Goal: Information Seeking & Learning: Find specific fact

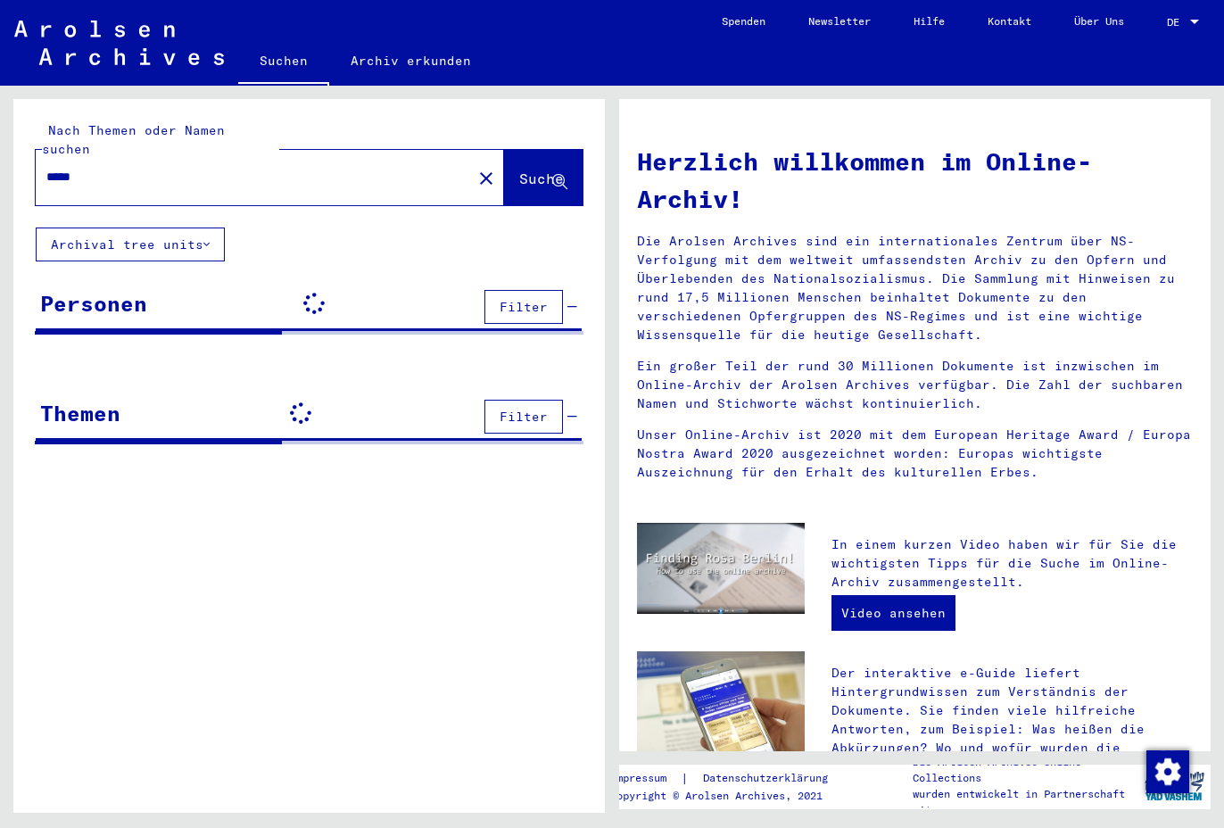
drag, startPoint x: 99, startPoint y: 160, endPoint x: -55, endPoint y: 156, distance: 154.4
click at [0, 156] on html "Suchen Archiv erkunden Spenden Newsletter Hilfe Kontakt Über Uns Suchen Archiv …" at bounding box center [612, 414] width 1224 height 828
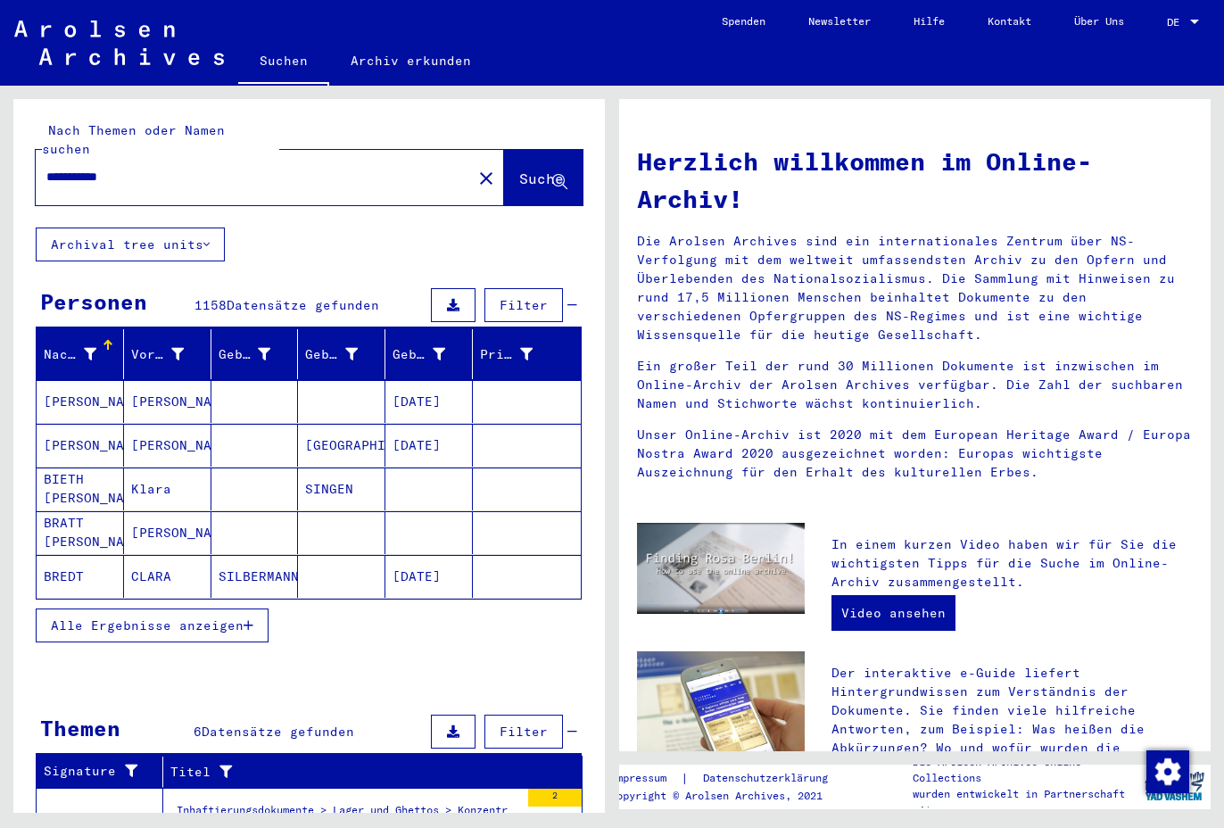
type input "**********"
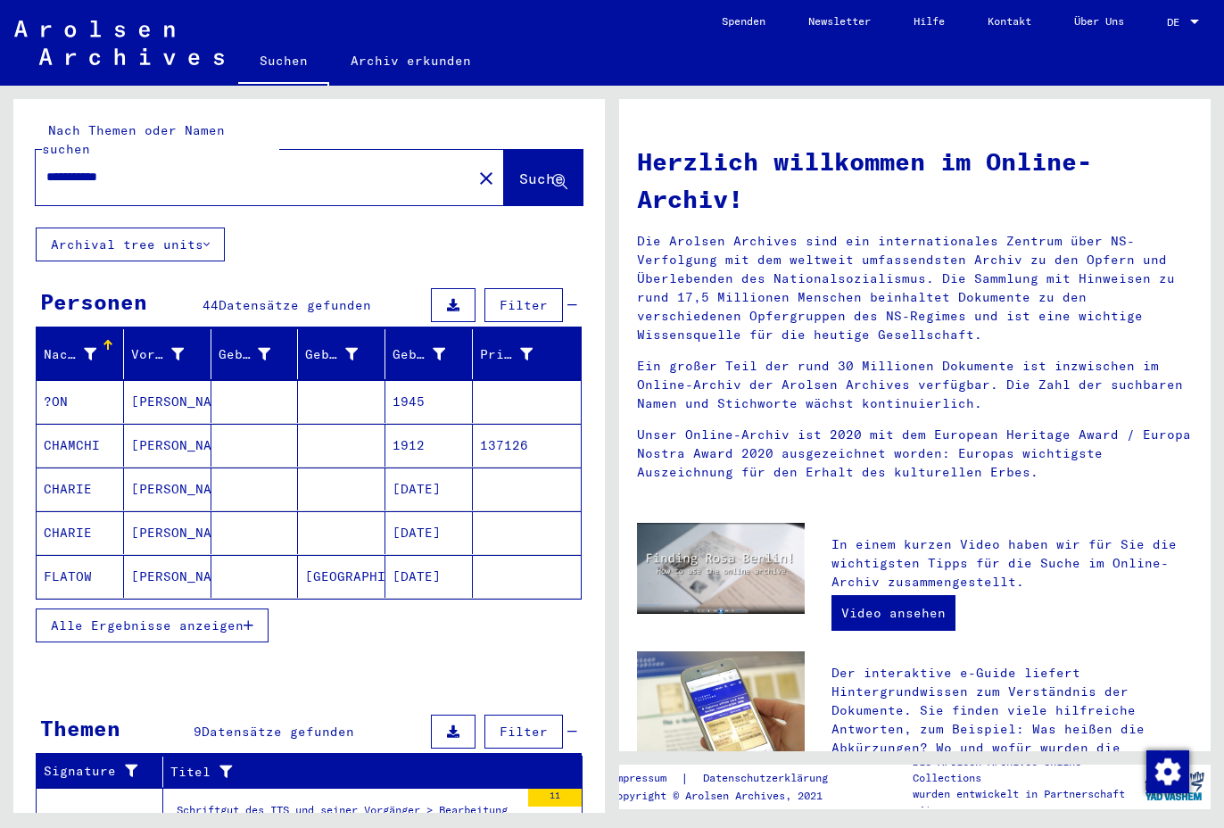
click at [162, 380] on mat-cell "[PERSON_NAME]" at bounding box center [167, 401] width 87 height 43
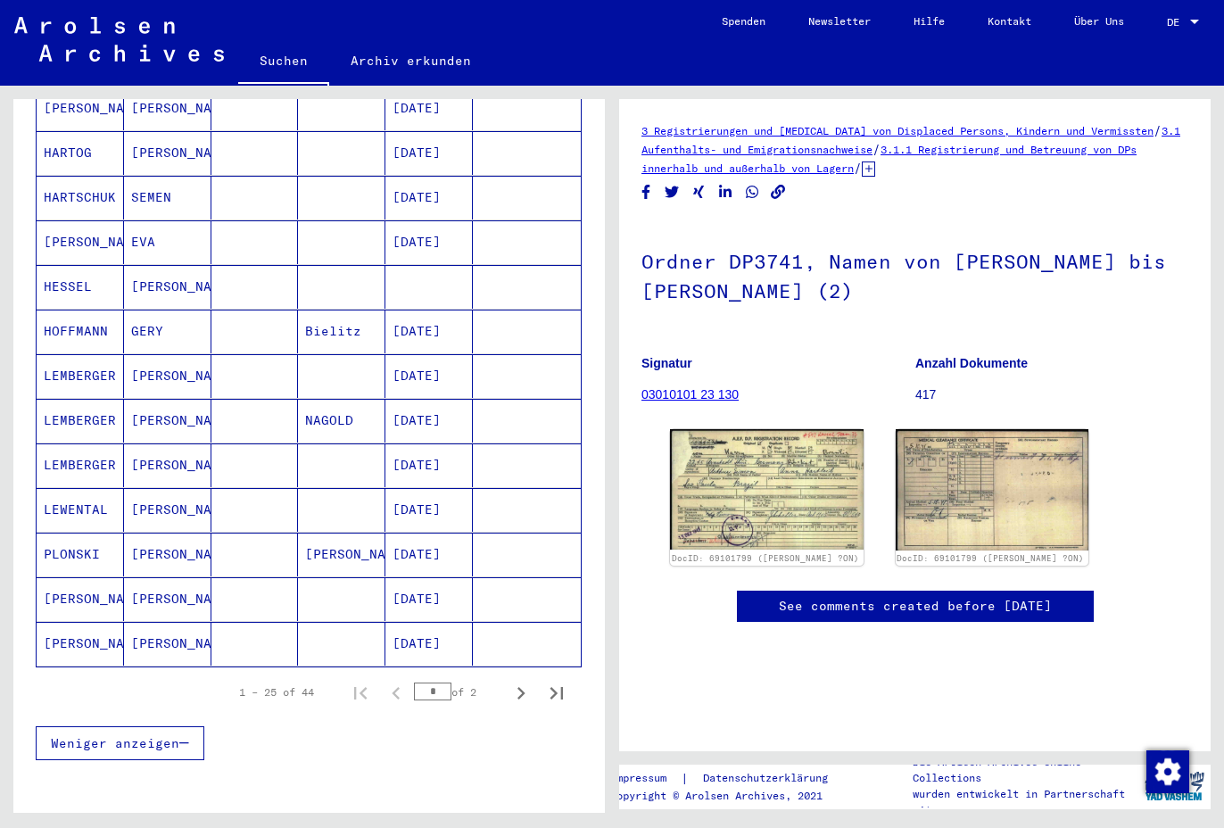
scroll to position [892, 0]
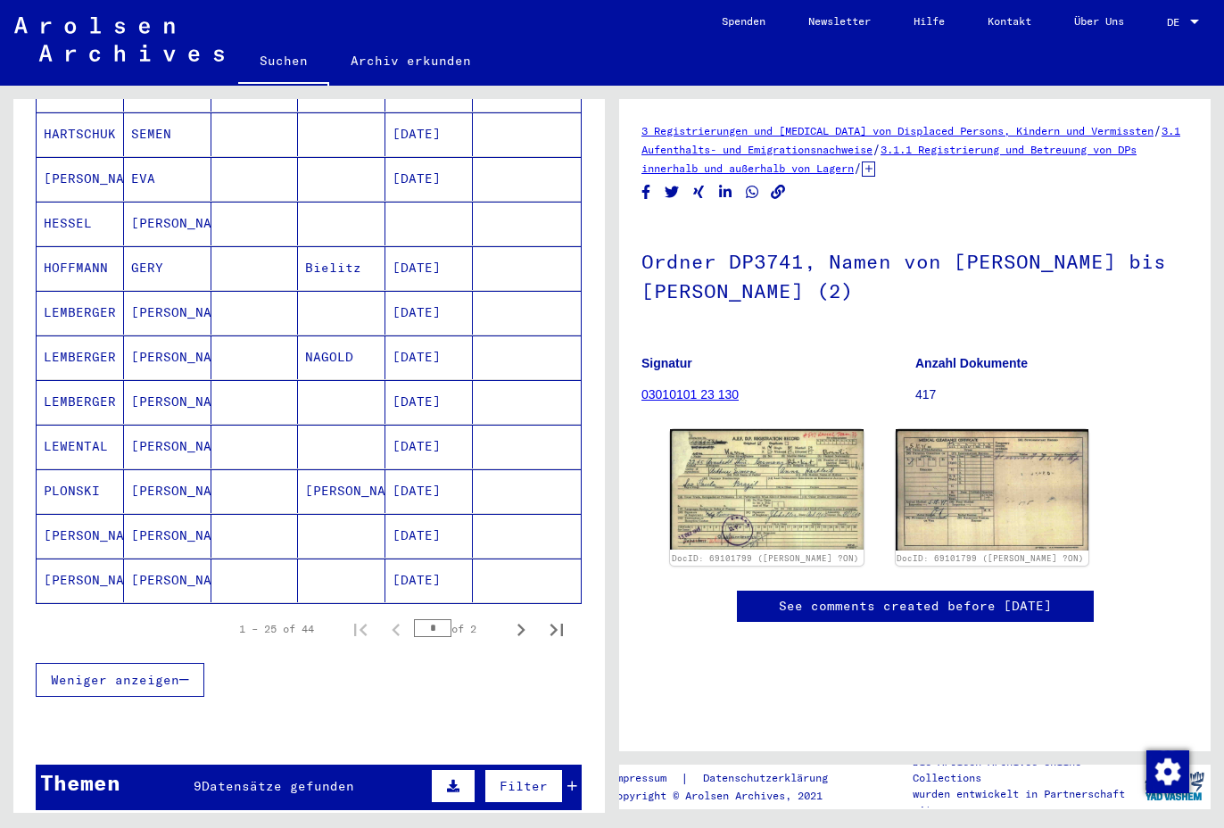
click at [143, 514] on mat-cell "[PERSON_NAME]" at bounding box center [167, 536] width 87 height 44
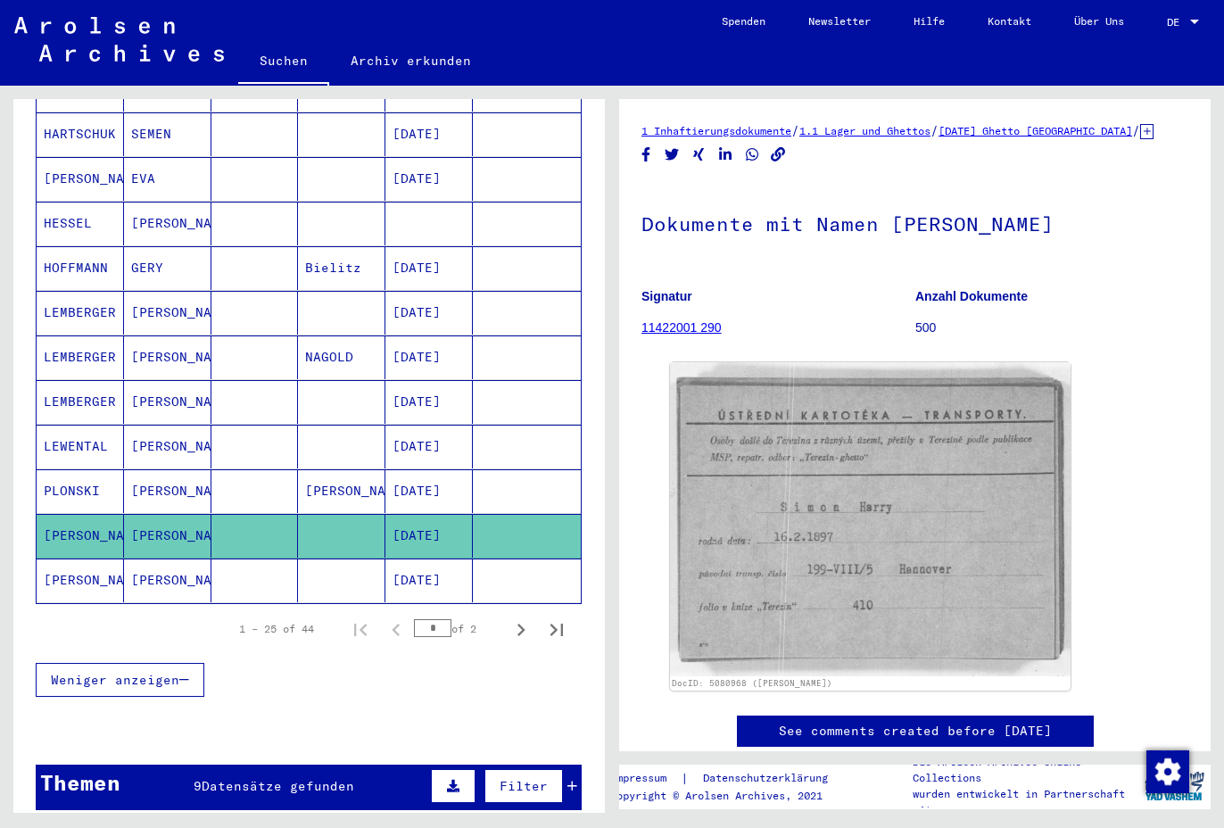
click at [182, 559] on mat-cell "[PERSON_NAME]" at bounding box center [167, 581] width 87 height 44
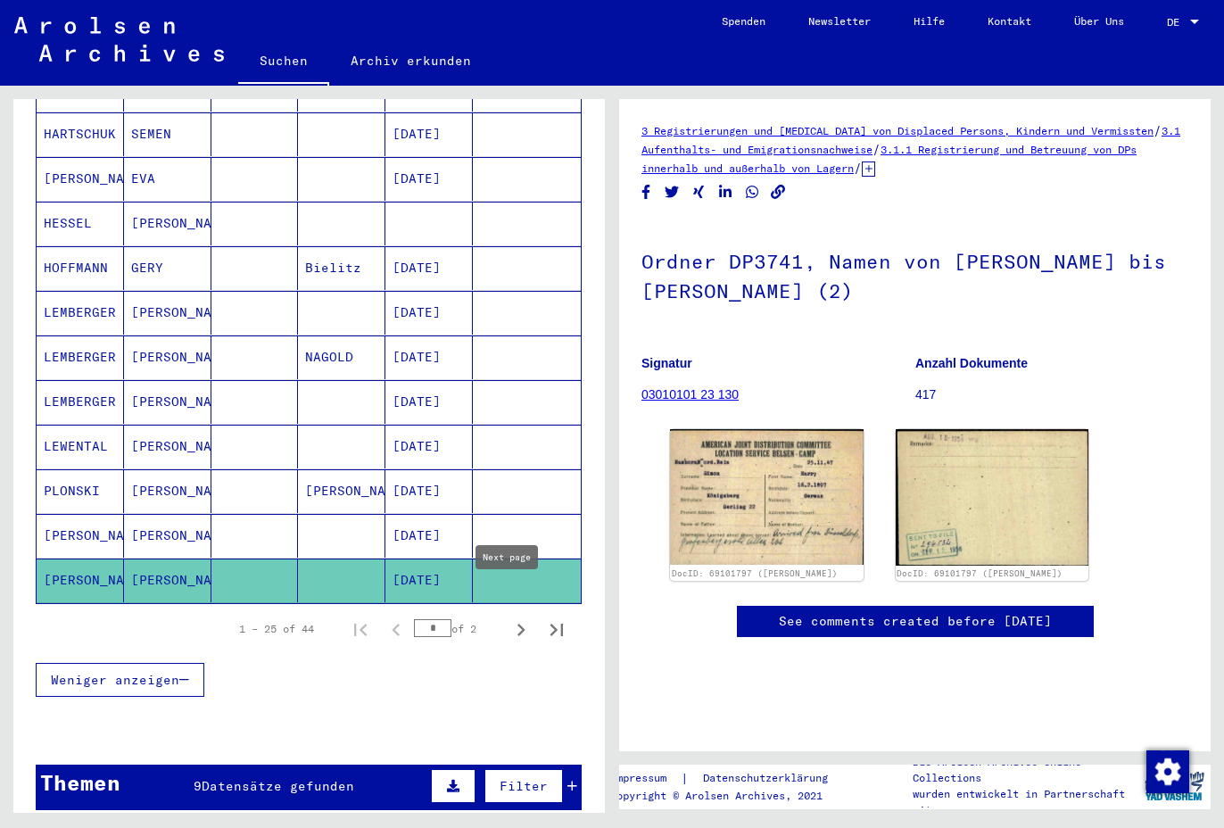
click at [509, 617] on icon "Next page" at bounding box center [521, 629] width 25 height 25
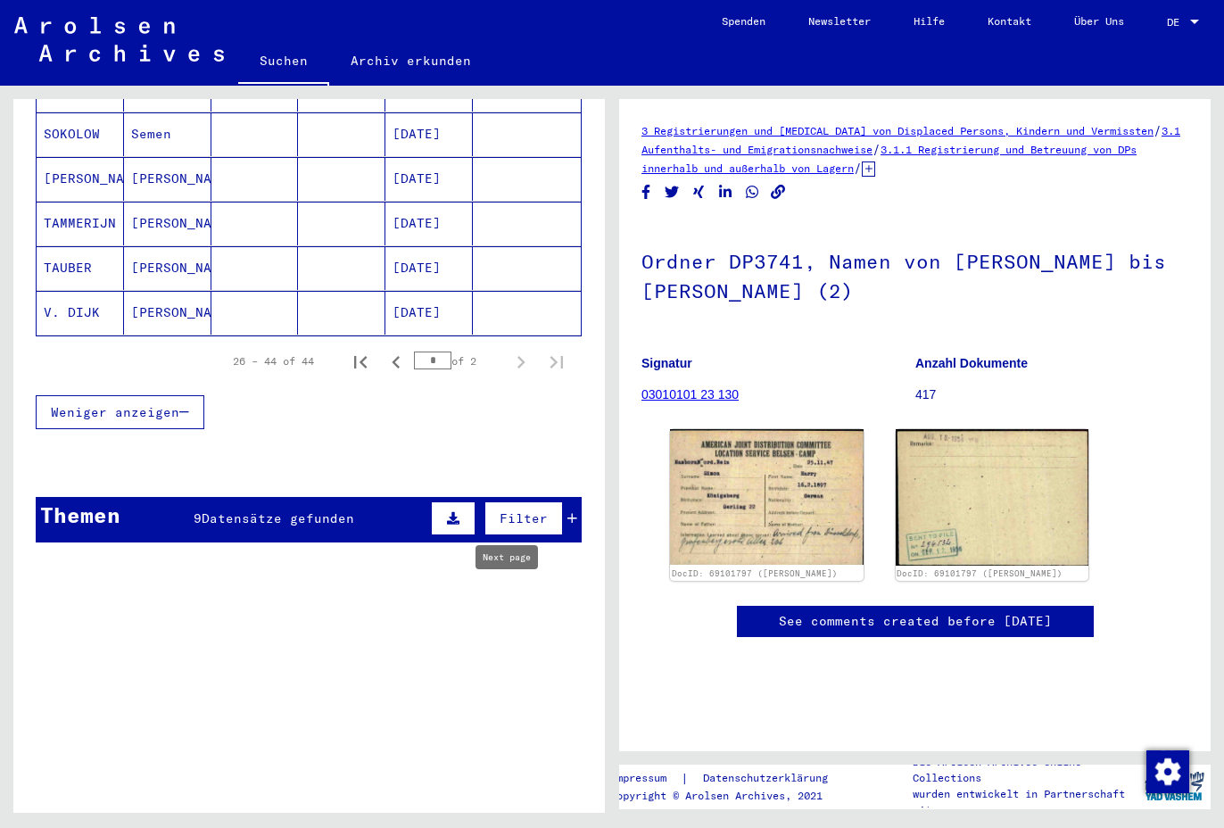
type input "*"
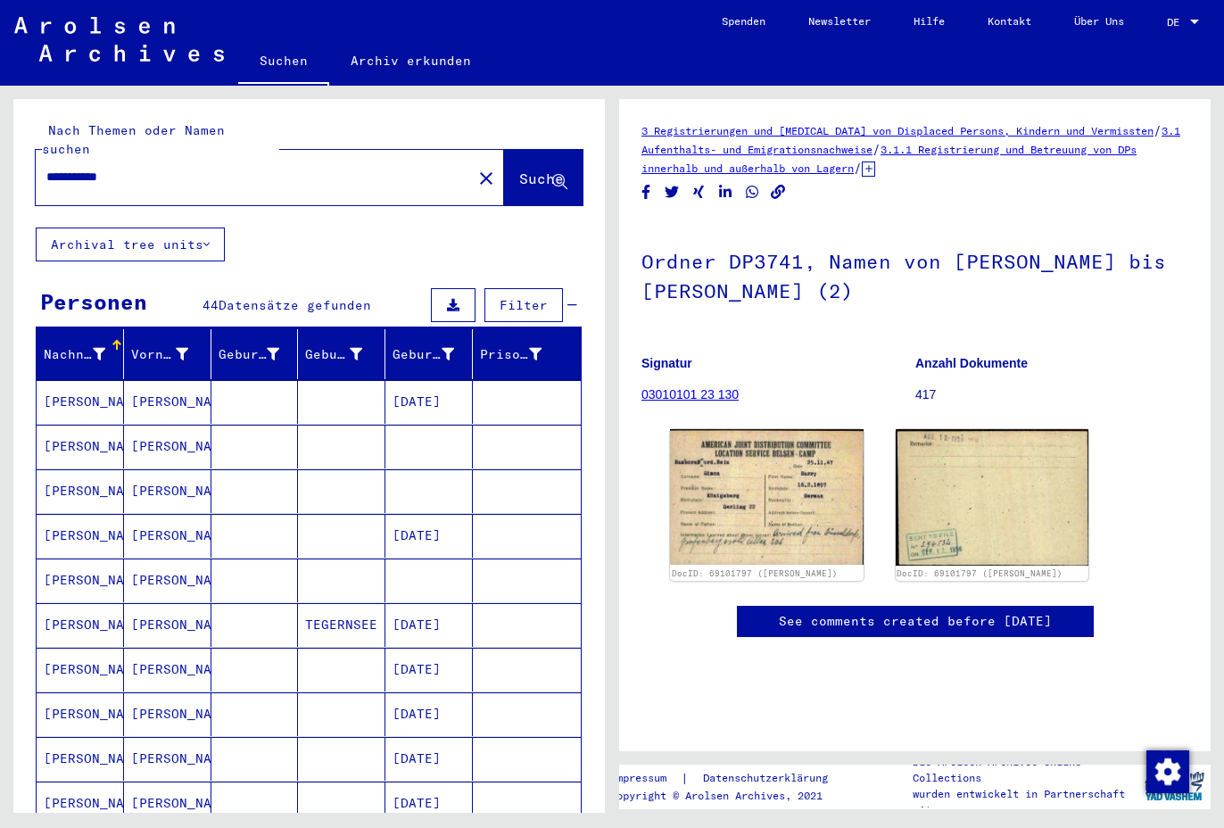
click at [168, 387] on mat-cell "[PERSON_NAME]" at bounding box center [167, 402] width 87 height 44
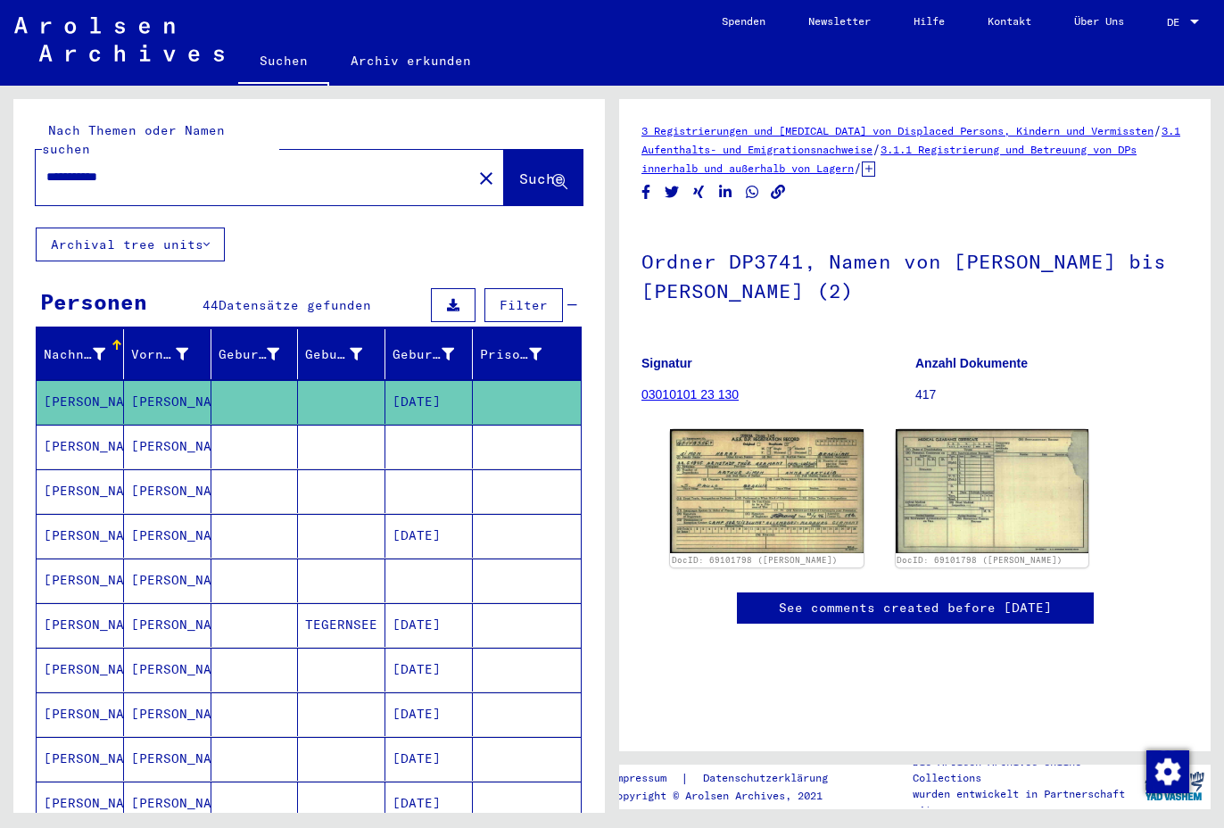
click at [168, 435] on mat-cell "[PERSON_NAME]" at bounding box center [167, 447] width 87 height 44
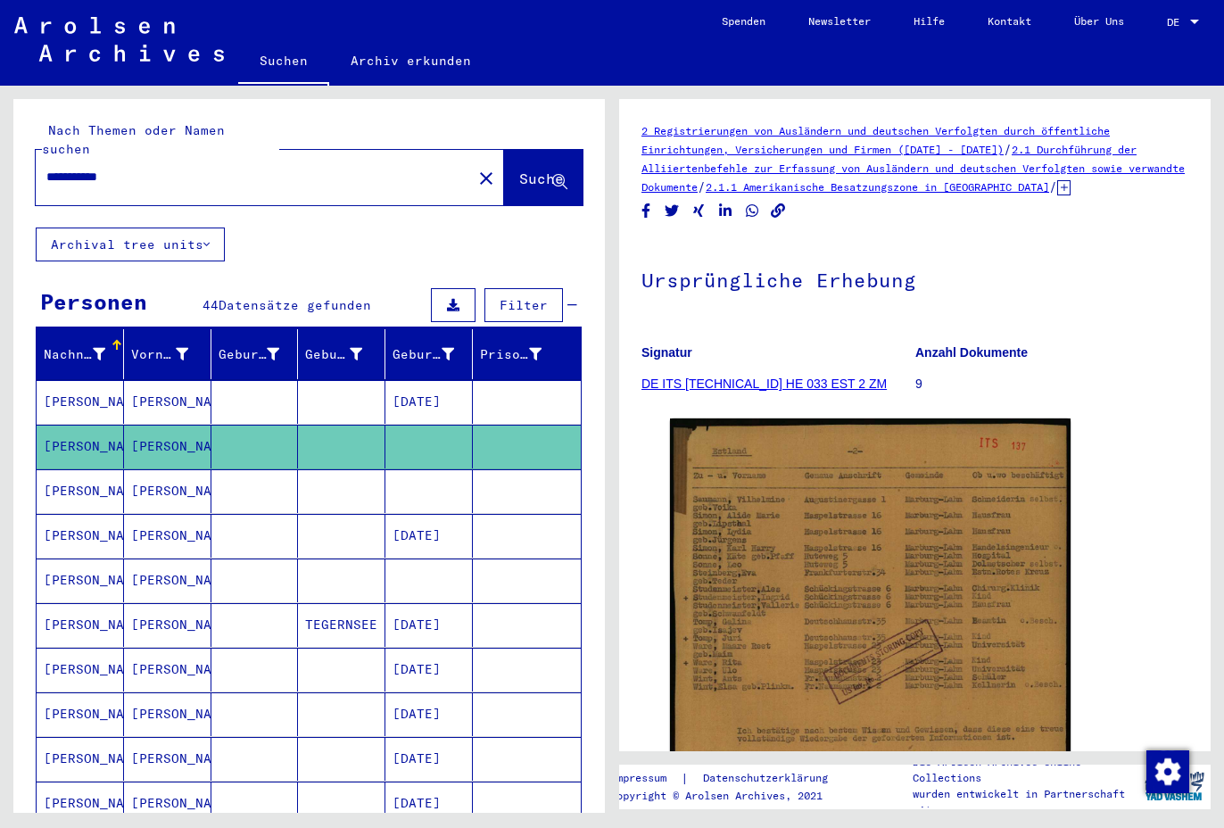
click at [179, 470] on mat-cell "[PERSON_NAME]" at bounding box center [167, 491] width 87 height 44
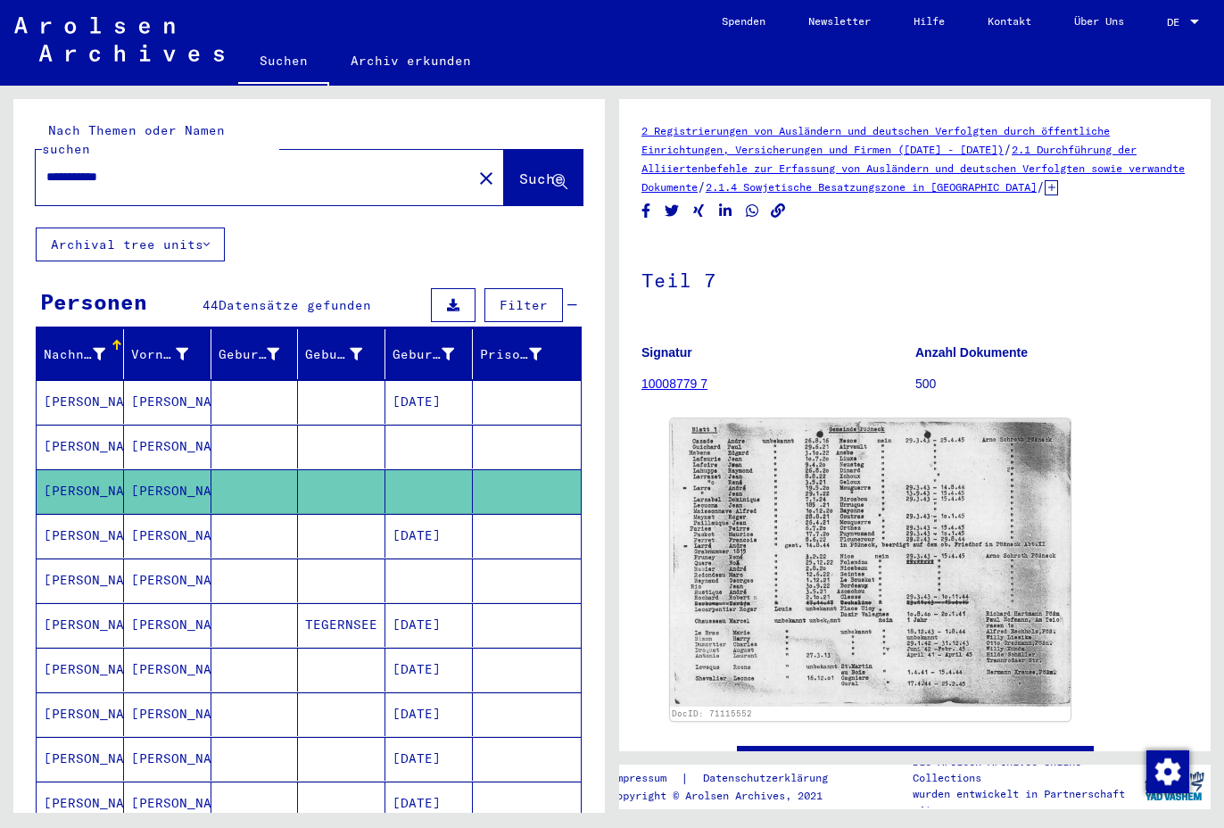
click at [172, 517] on mat-cell "[PERSON_NAME]" at bounding box center [167, 536] width 87 height 44
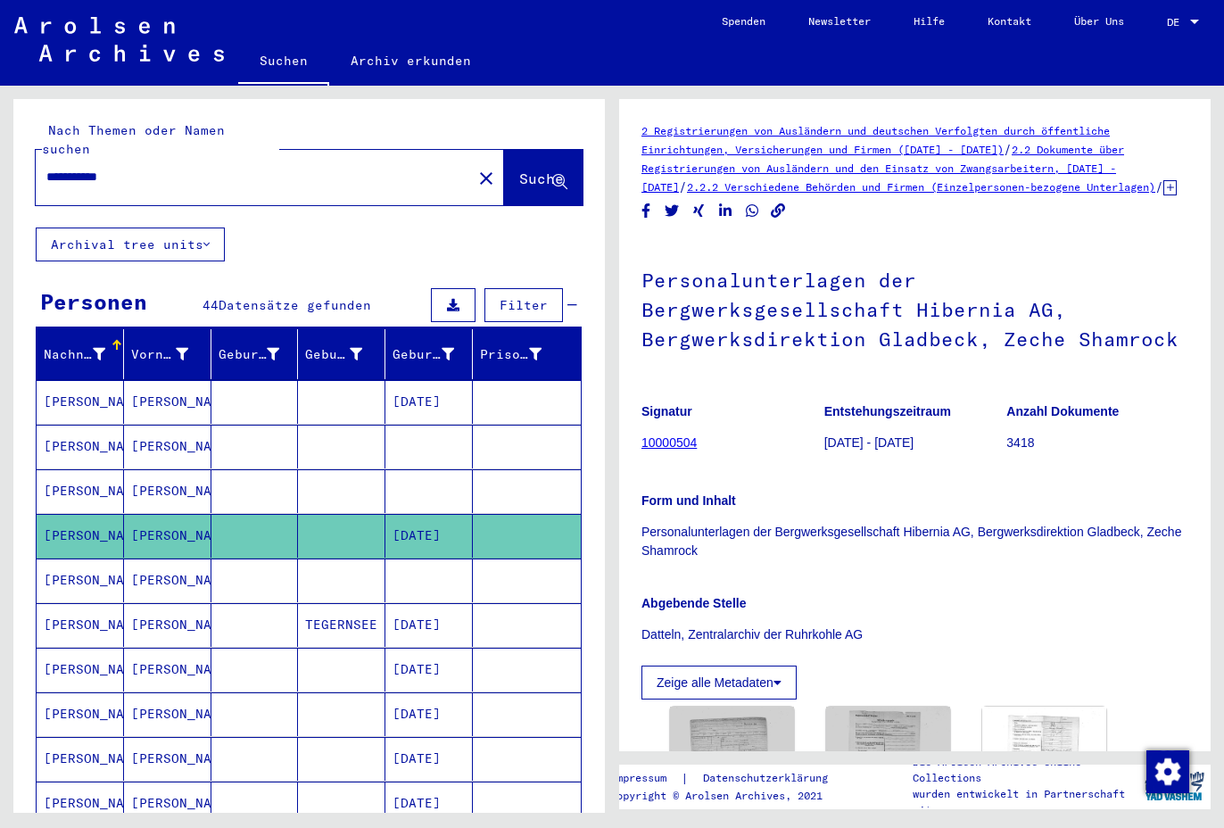
click at [171, 610] on mat-cell "[PERSON_NAME]" at bounding box center [167, 625] width 87 height 44
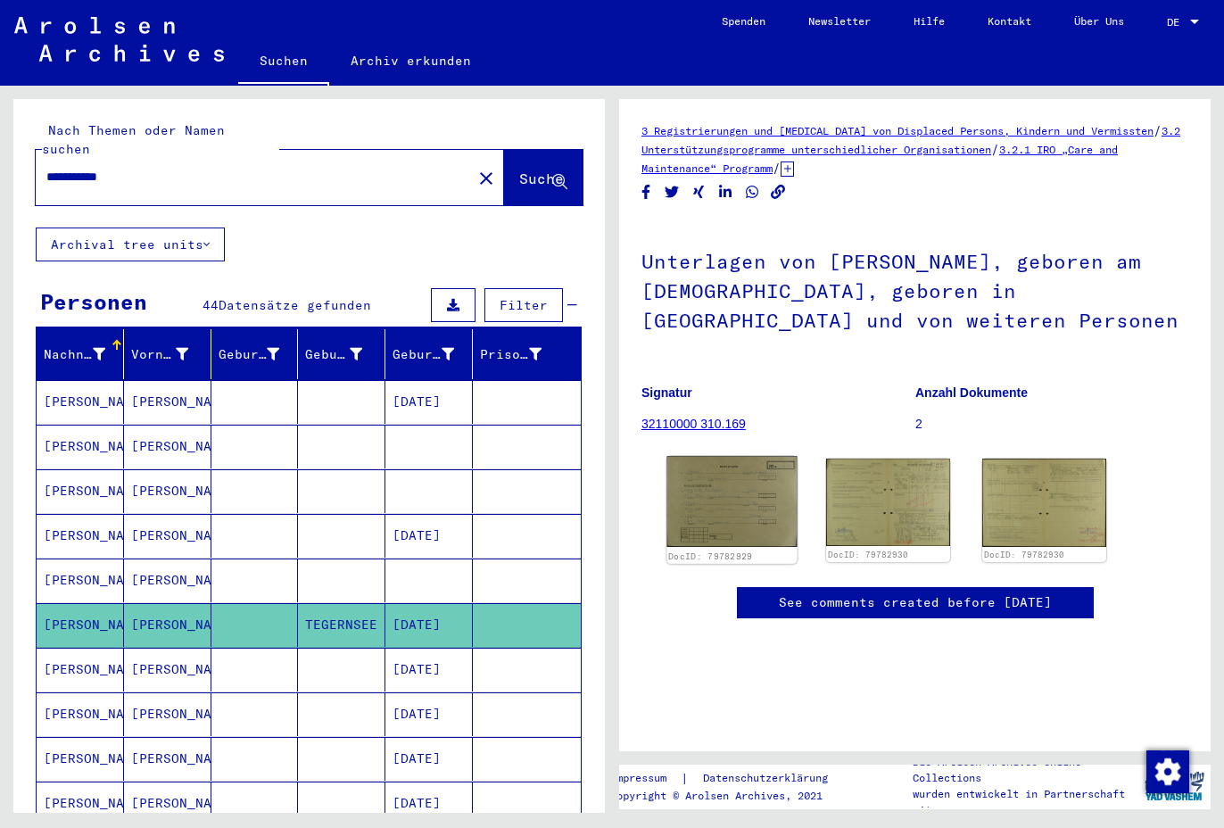
click at [707, 528] on img at bounding box center [732, 501] width 130 height 91
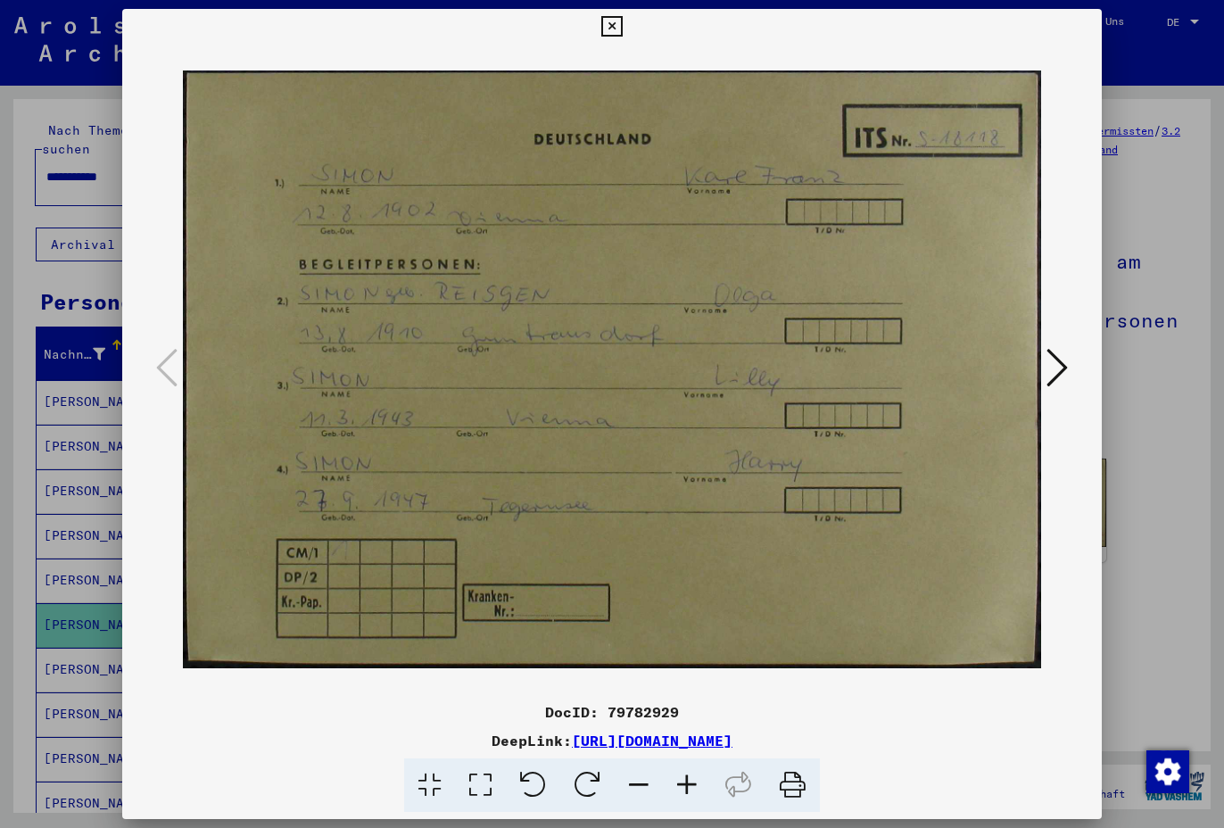
click at [1052, 366] on icon at bounding box center [1057, 367] width 21 height 43
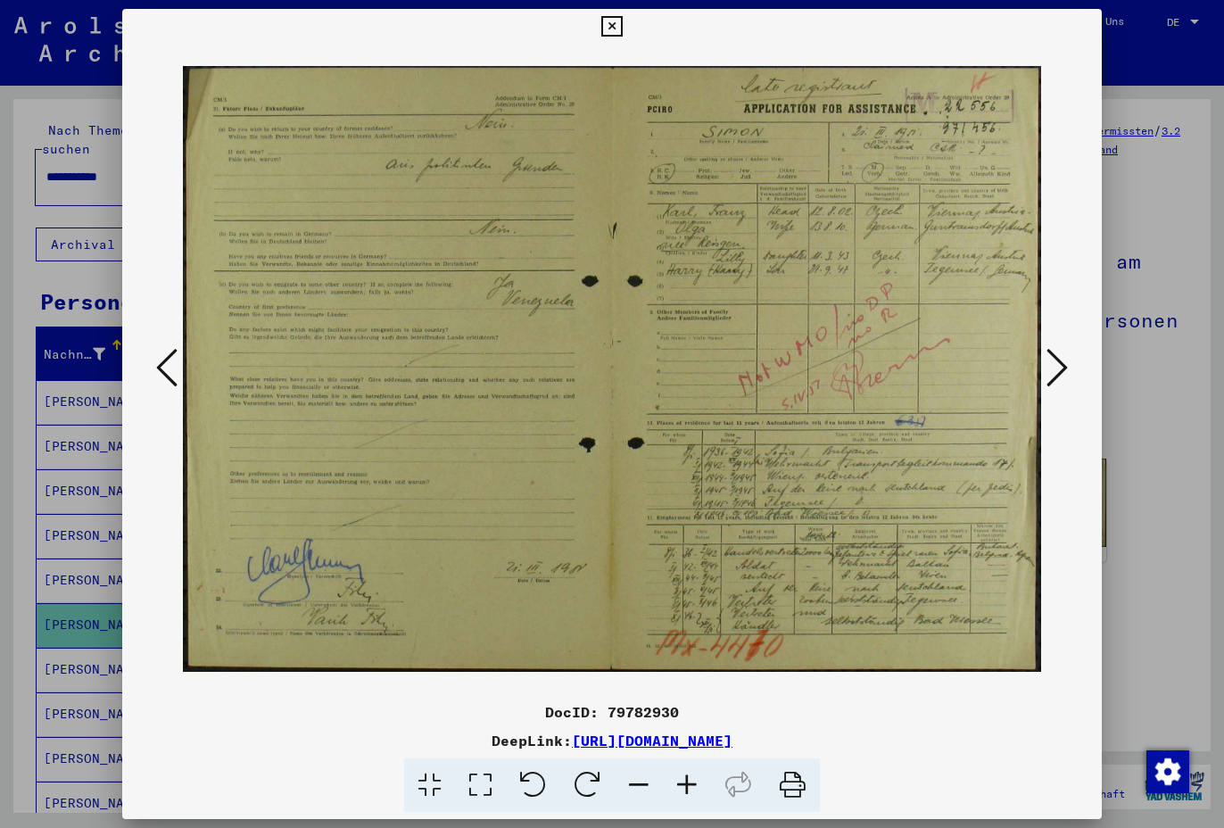
click at [792, 273] on img at bounding box center [612, 370] width 858 height 650
click at [1065, 365] on icon at bounding box center [1057, 367] width 21 height 43
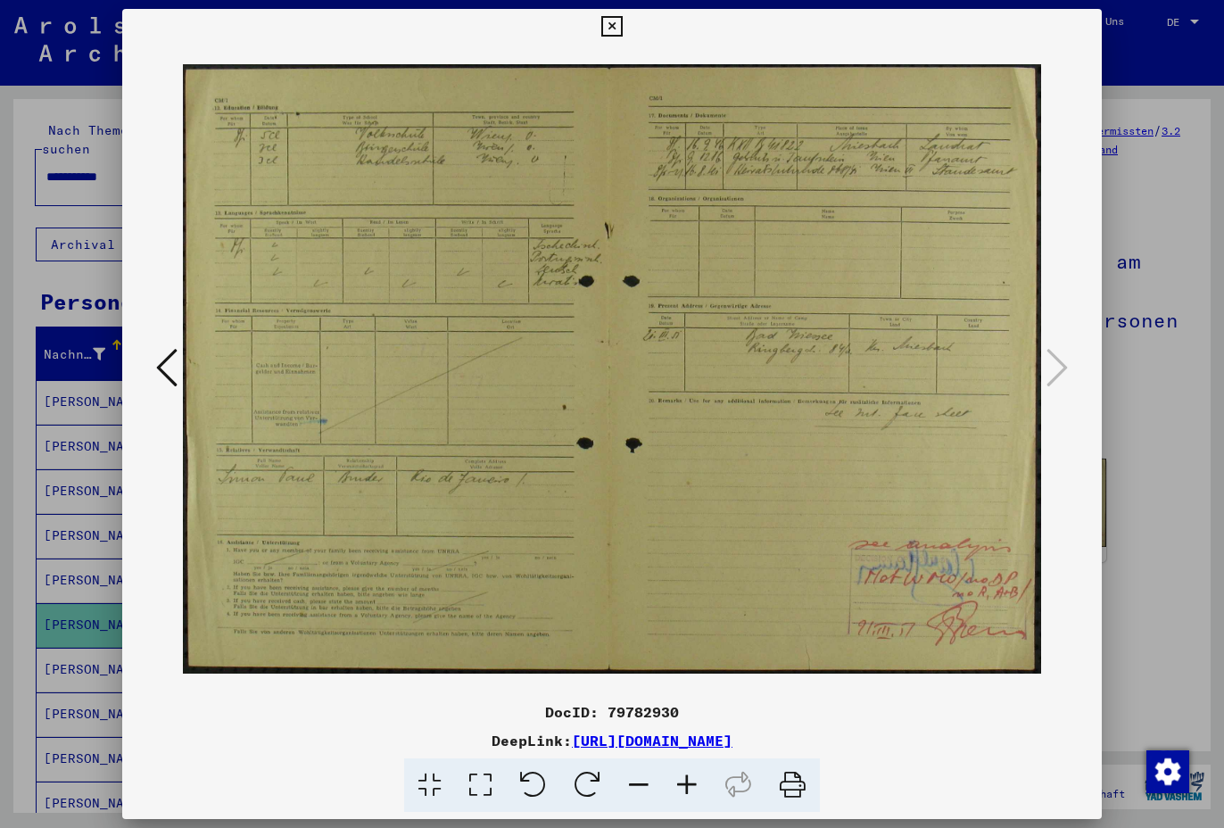
click at [607, 21] on icon at bounding box center [611, 26] width 21 height 21
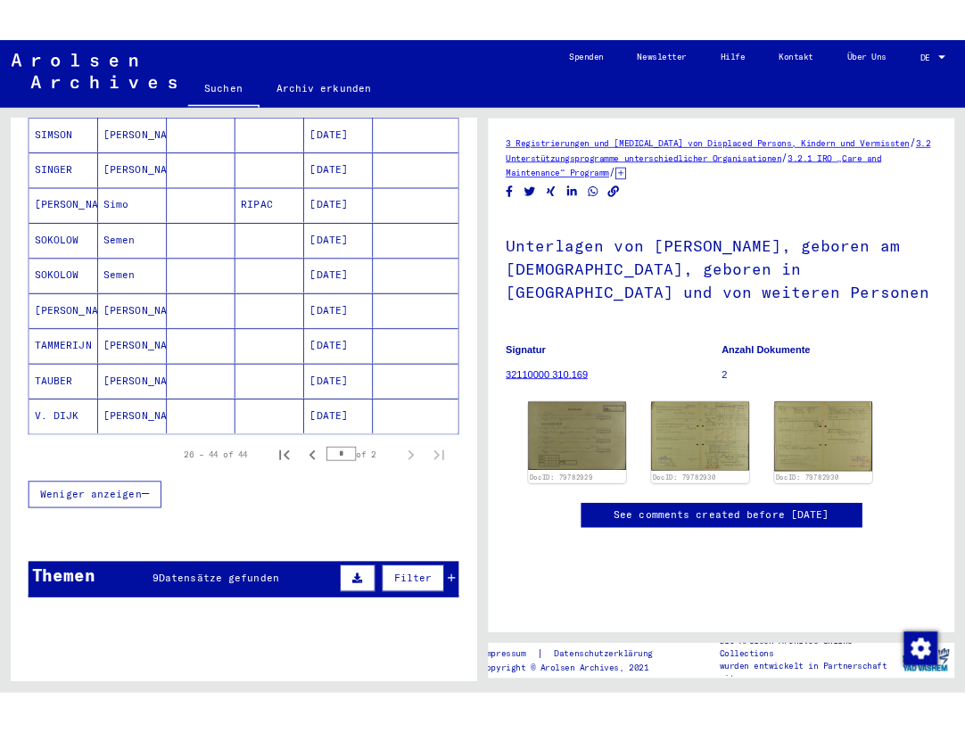
scroll to position [892, 0]
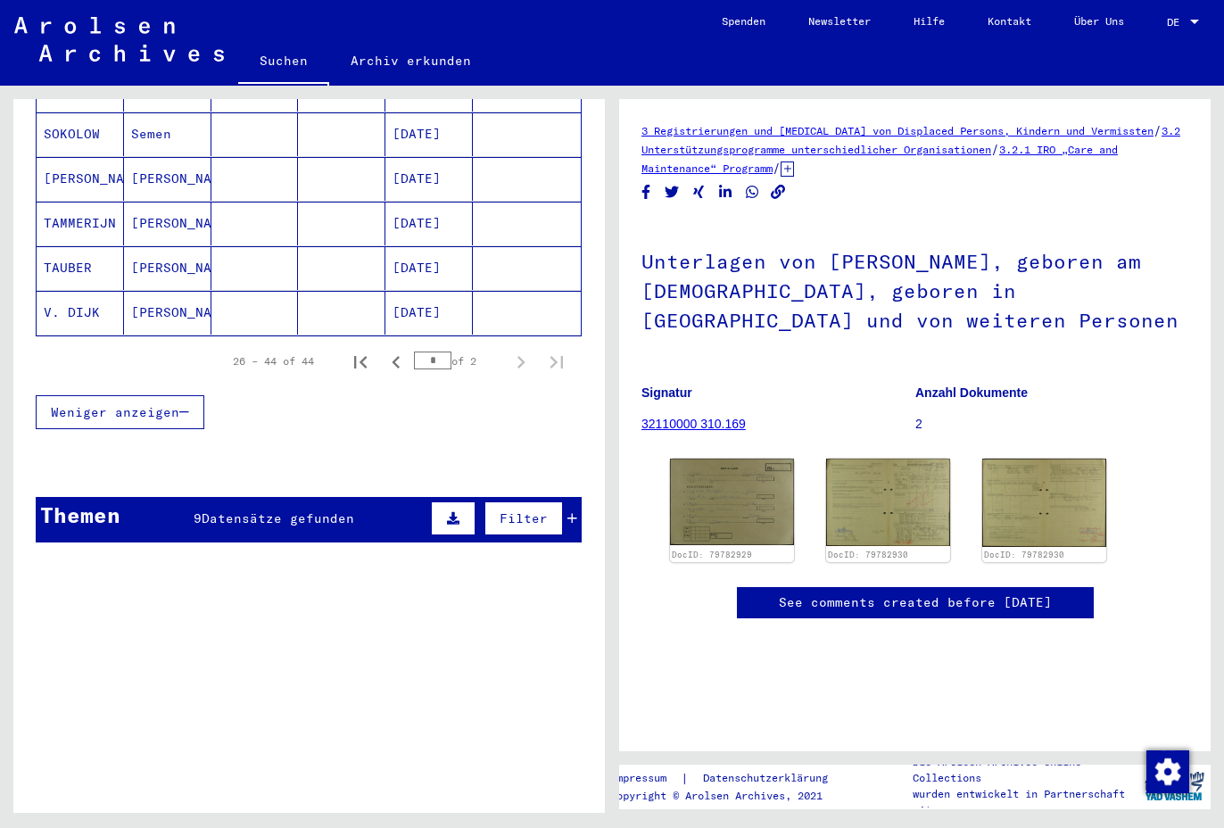
drag, startPoint x: 1140, startPoint y: 327, endPoint x: 1119, endPoint y: 273, distance: 58.5
click at [1140, 327] on h1 "Unterlagen von [PERSON_NAME], geboren am [DEMOGRAPHIC_DATA], geboren in [GEOGRA…" at bounding box center [915, 288] width 547 height 137
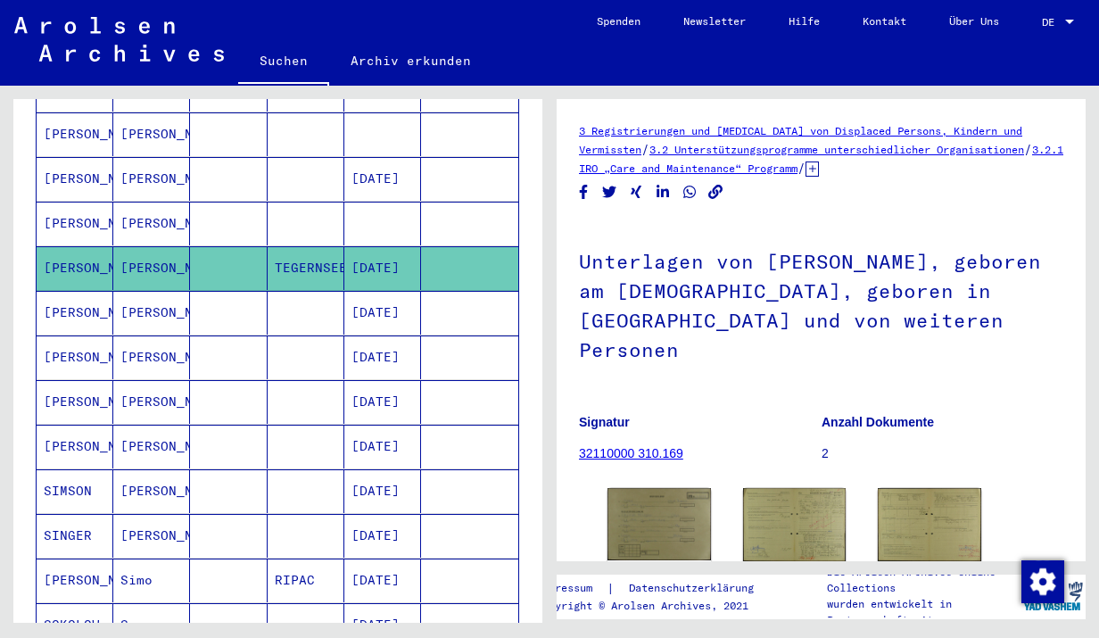
scroll to position [0, 0]
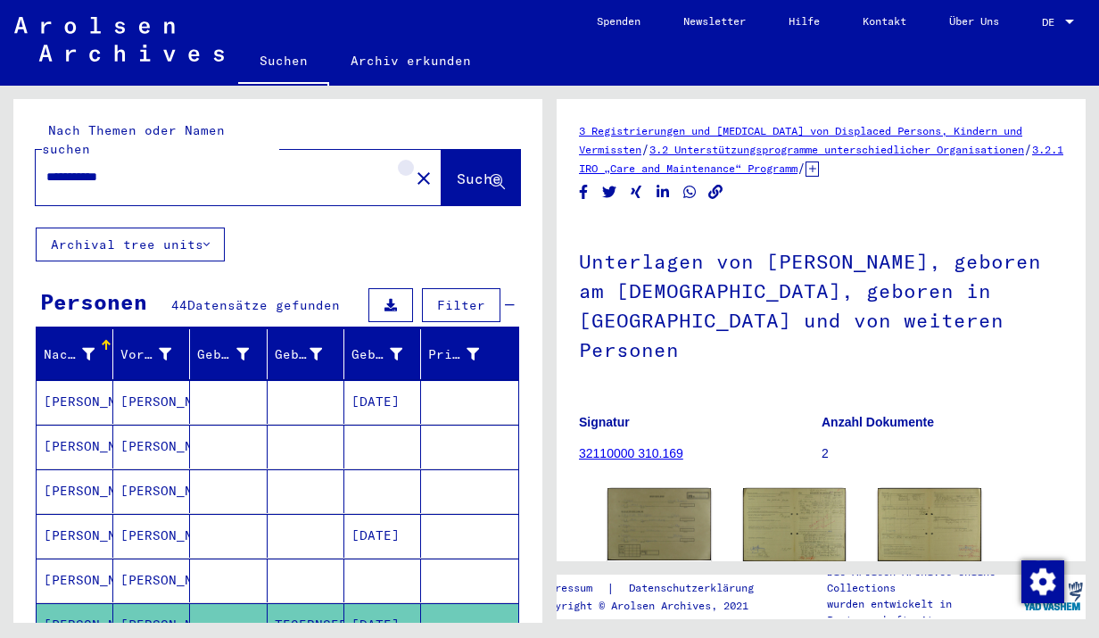
click at [413, 168] on mat-icon "close" at bounding box center [423, 178] width 21 height 21
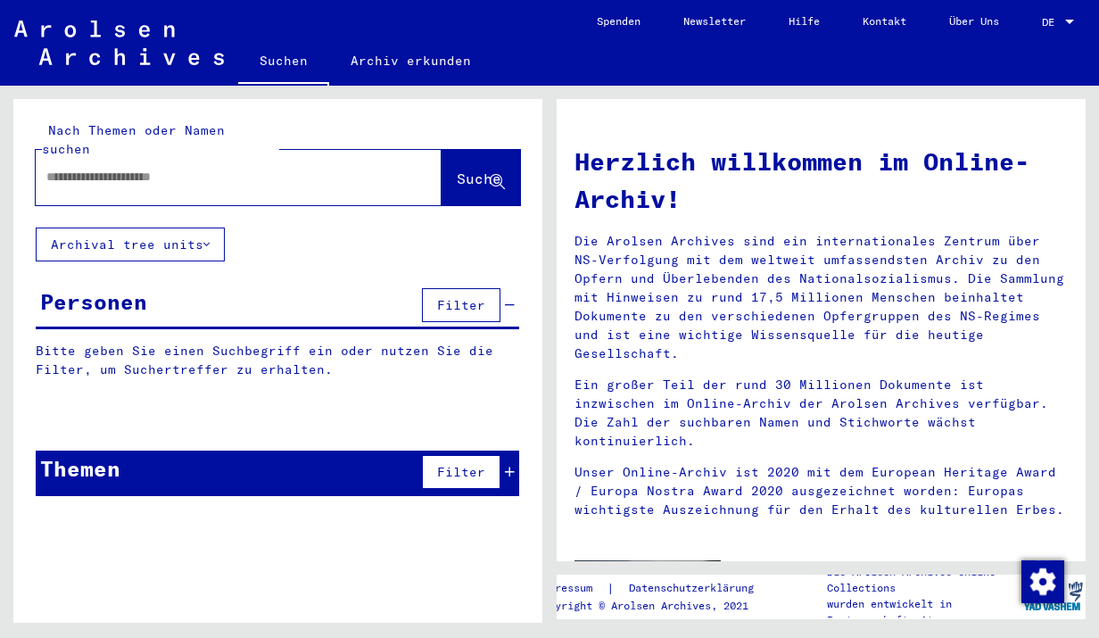
click at [219, 168] on input "text" at bounding box center [217, 177] width 342 height 19
type input "********"
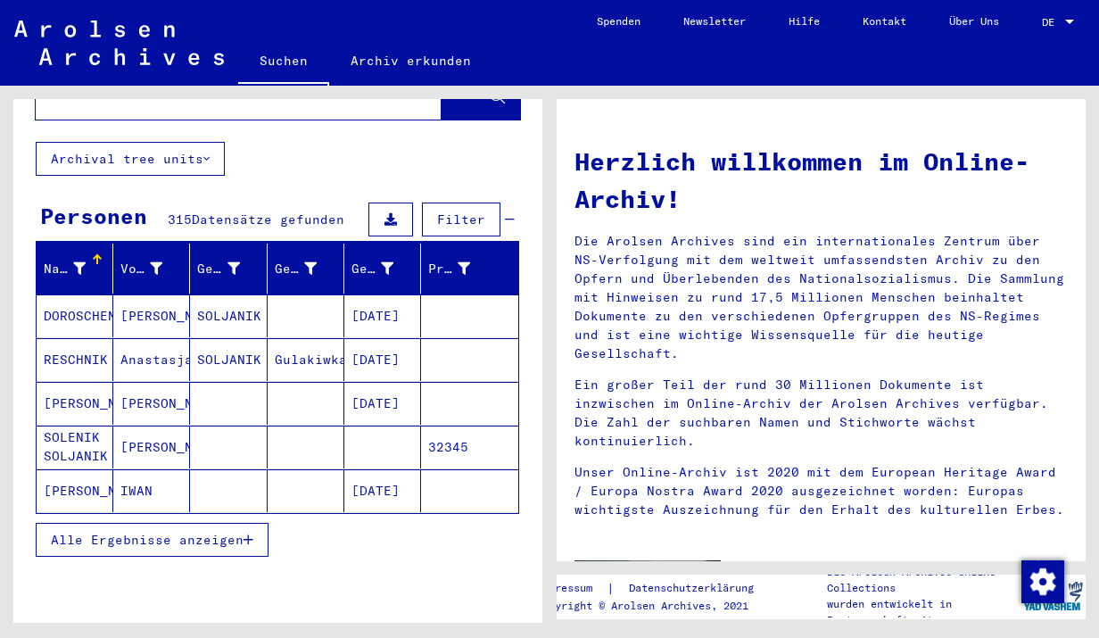
scroll to position [89, 0]
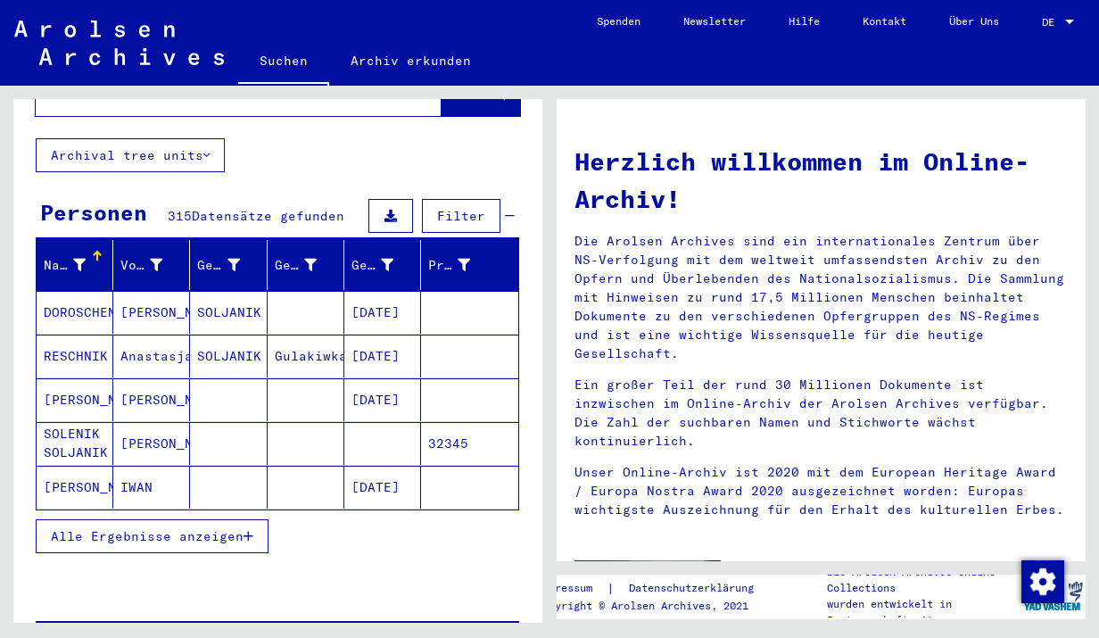
click at [126, 528] on span "Alle Ergebnisse anzeigen" at bounding box center [147, 536] width 193 height 16
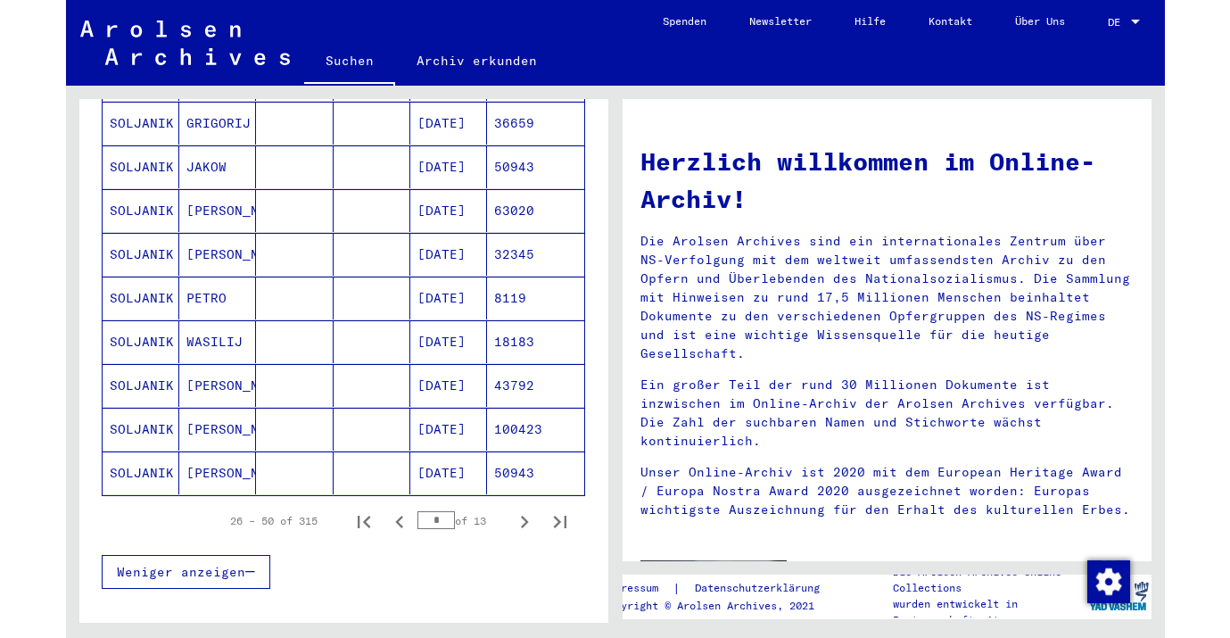
scroll to position [982, 0]
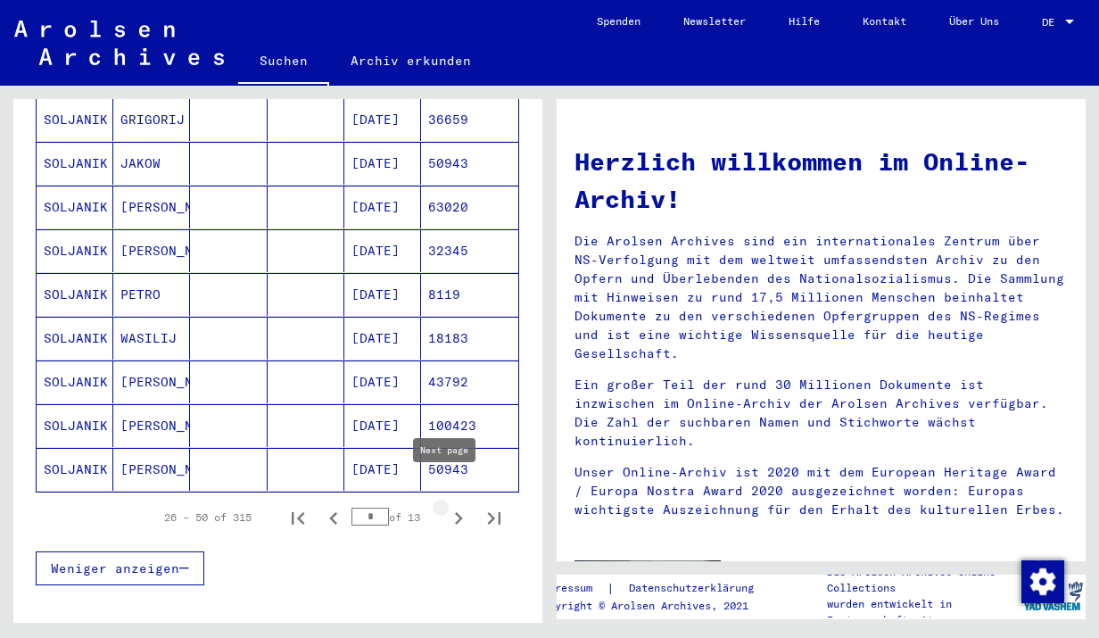
click at [446, 506] on icon "Next page" at bounding box center [458, 518] width 25 height 25
type input "*"
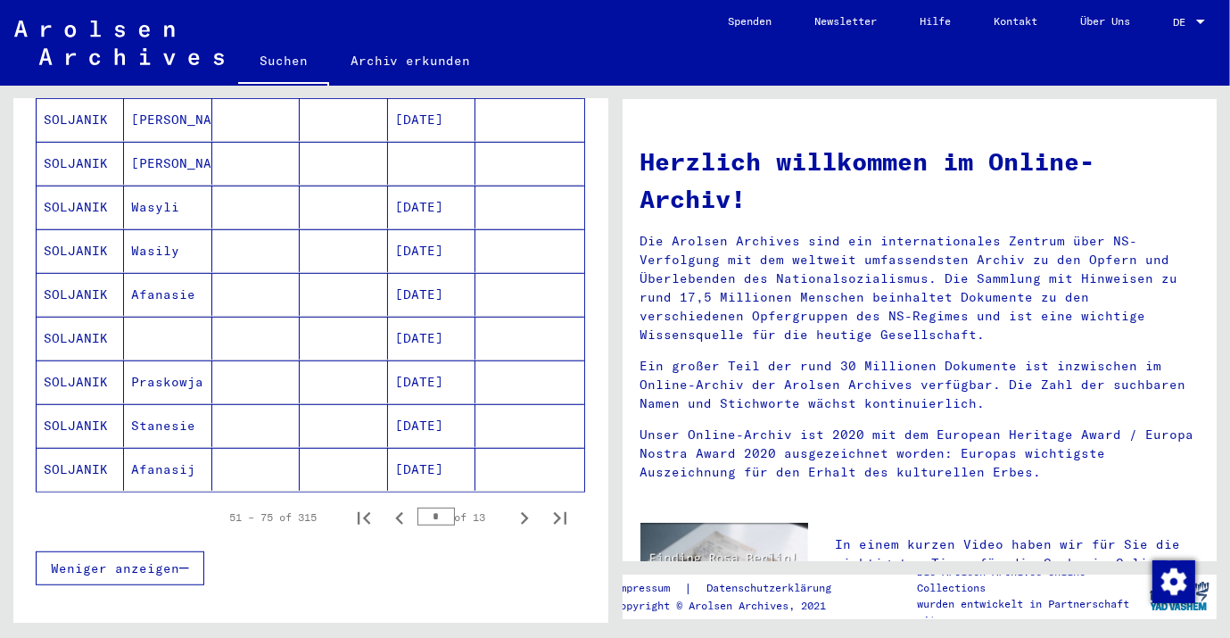
click at [141, 360] on mat-cell "Praskowja" at bounding box center [167, 381] width 87 height 43
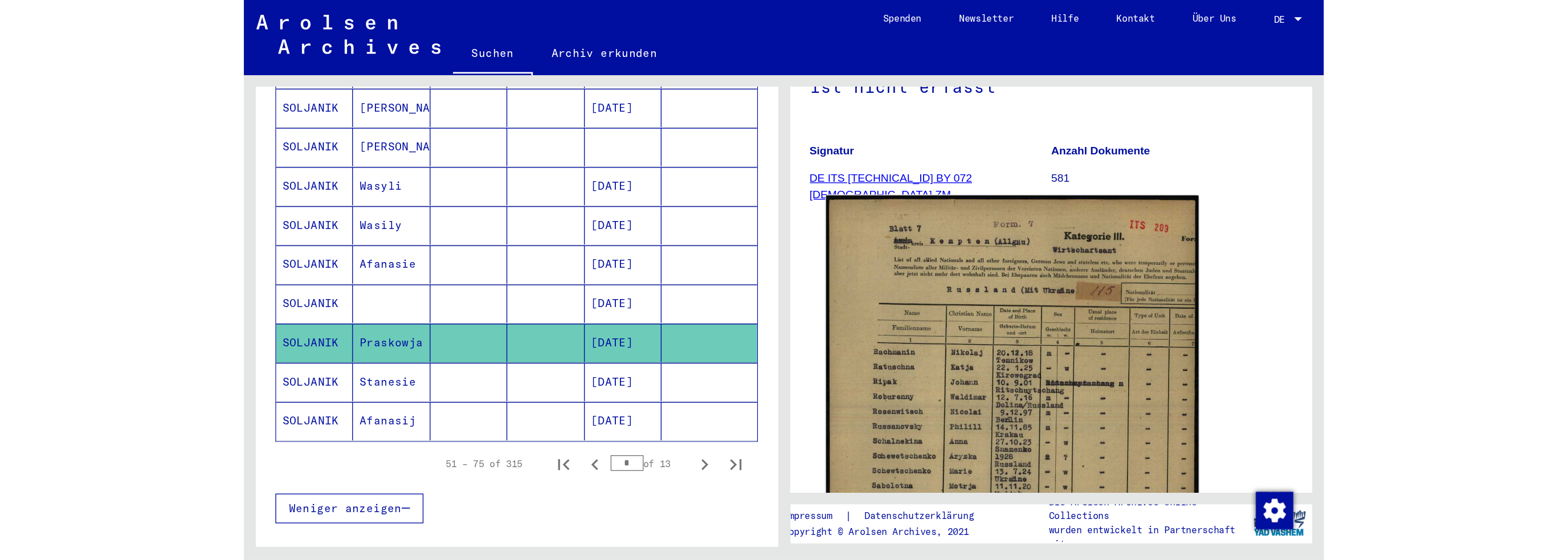
scroll to position [114, 0]
